Goal: Task Accomplishment & Management: Manage account settings

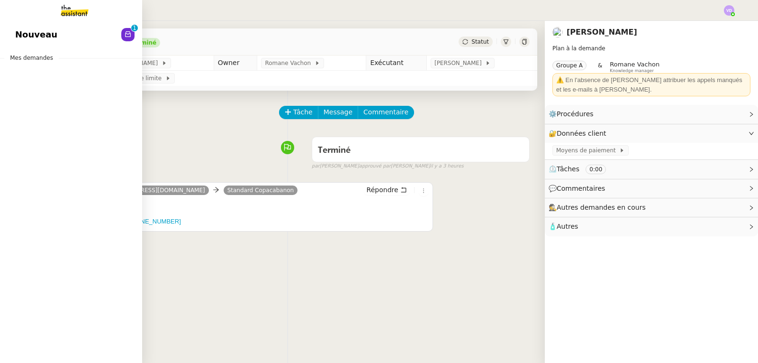
drag, startPoint x: 25, startPoint y: 37, endPoint x: 114, endPoint y: 62, distance: 92.5
click at [25, 37] on span "Nouveau" at bounding box center [36, 34] width 42 height 14
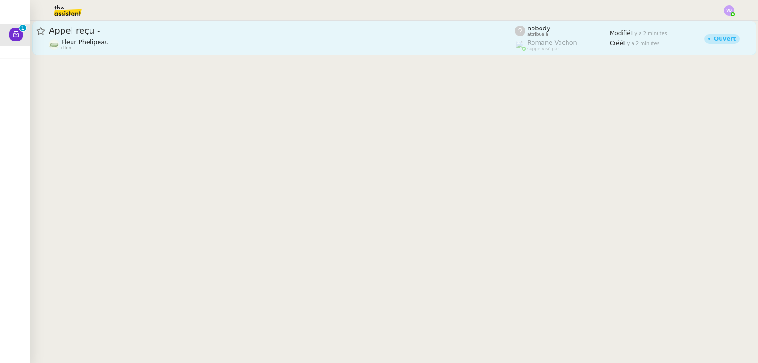
click at [157, 42] on div "Fleur Phelipeau client" at bounding box center [282, 44] width 466 height 12
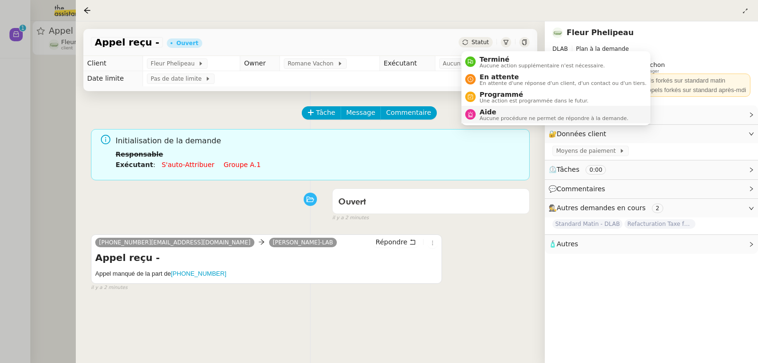
drag, startPoint x: 481, startPoint y: 56, endPoint x: 529, endPoint y: 116, distance: 76.8
click at [481, 57] on span "Terminé" at bounding box center [542, 59] width 125 height 8
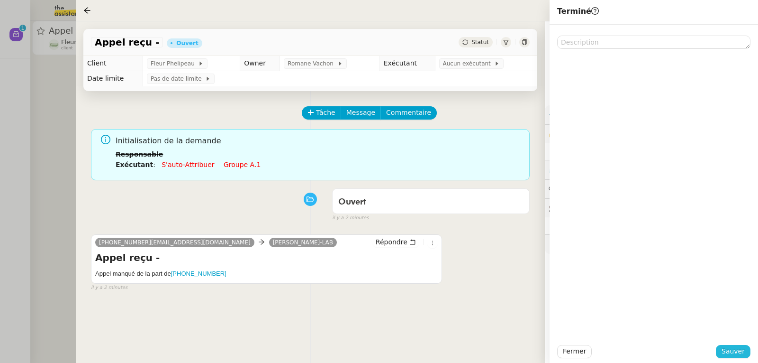
click at [735, 347] on span "Sauver" at bounding box center [733, 351] width 23 height 11
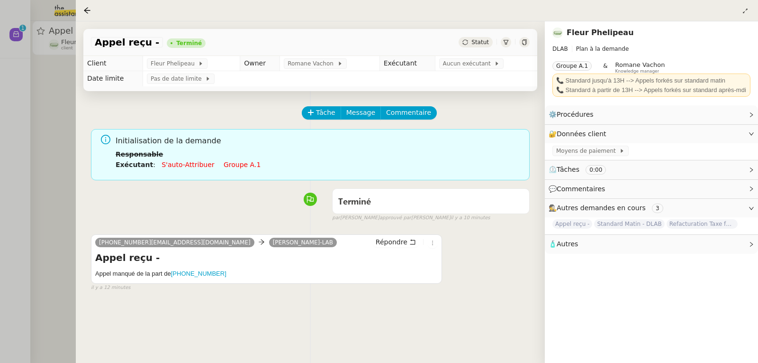
click at [42, 57] on div at bounding box center [379, 181] width 758 height 363
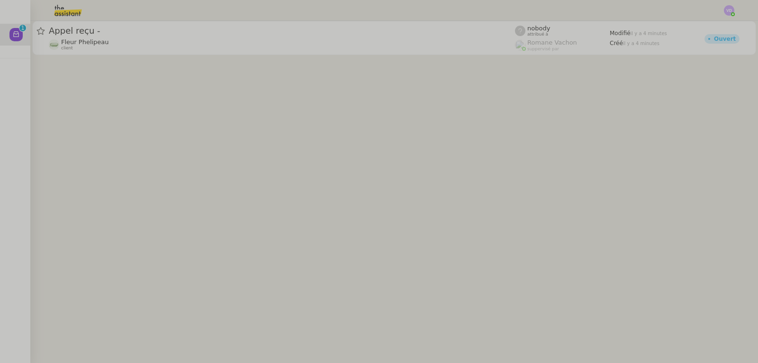
click at [106, 40] on div "Fleur Phelipeau client" at bounding box center [282, 44] width 466 height 12
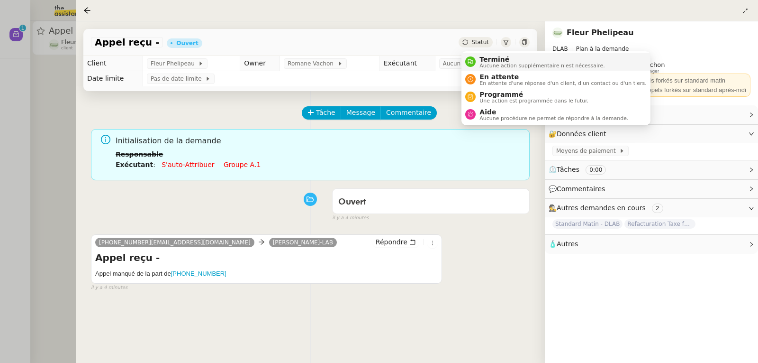
click at [485, 55] on span "Terminé" at bounding box center [542, 59] width 125 height 8
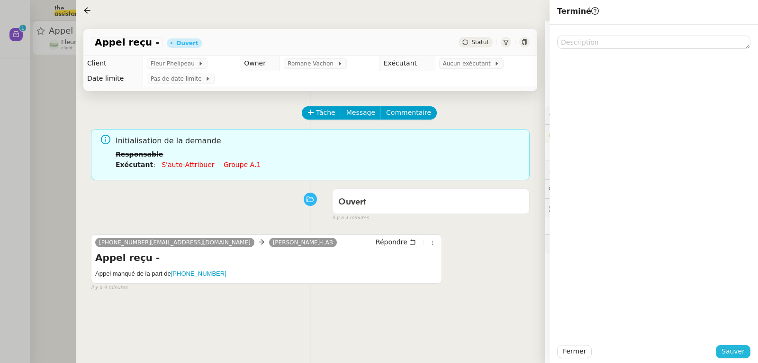
click at [729, 351] on span "Sauver" at bounding box center [733, 351] width 23 height 11
